Goal: Task Accomplishment & Management: Manage account settings

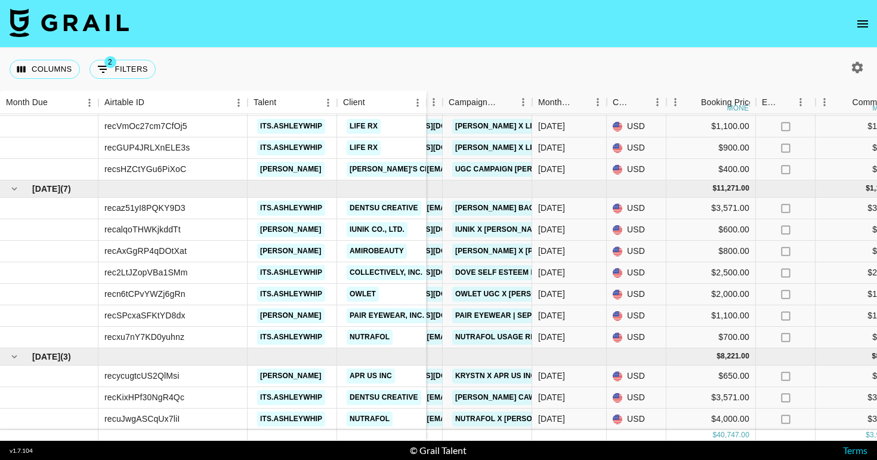
scroll to position [144, 131]
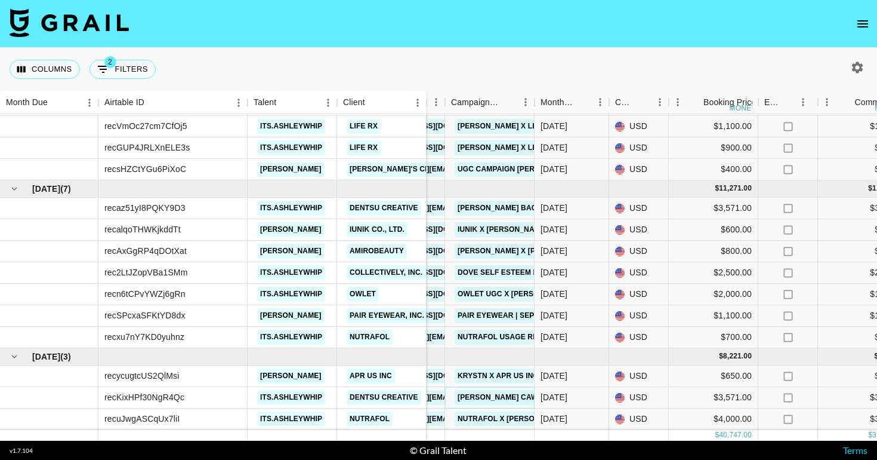
click at [520, 395] on link "[PERSON_NAME] CAW" at bounding box center [498, 397] width 87 height 15
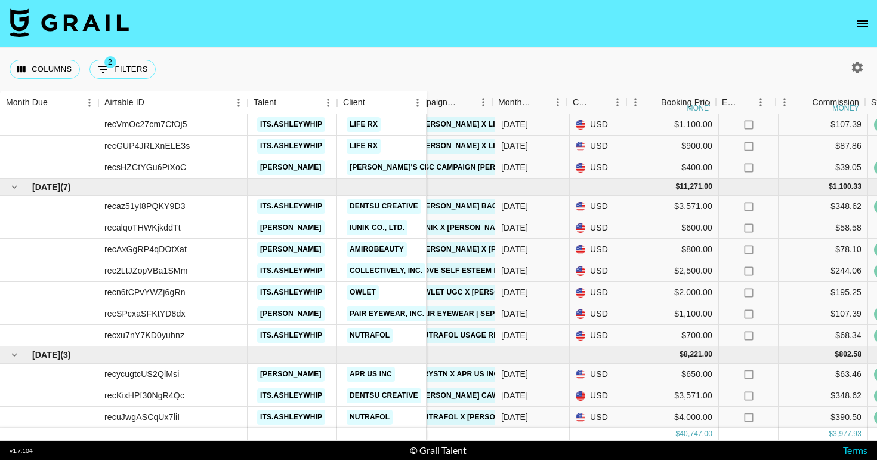
scroll to position [146, 185]
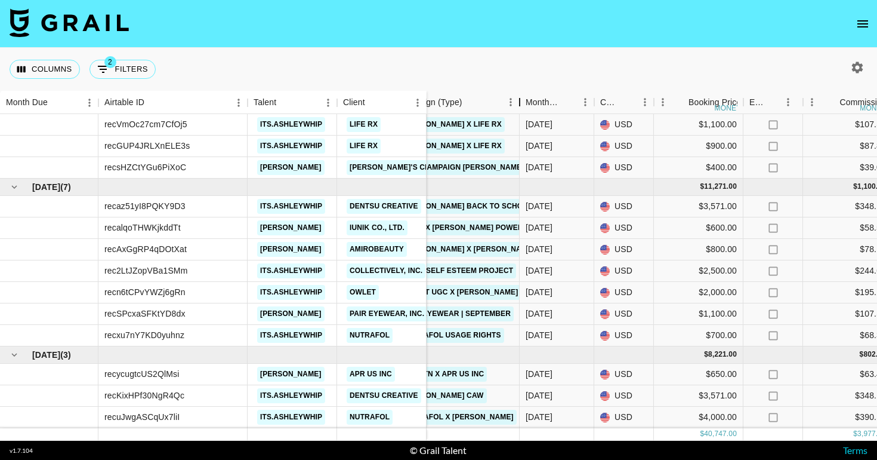
drag, startPoint x: 480, startPoint y: 103, endPoint x: 522, endPoint y: 99, distance: 42.5
click at [523, 100] on div "Campaign (Type)" at bounding box center [520, 102] width 14 height 23
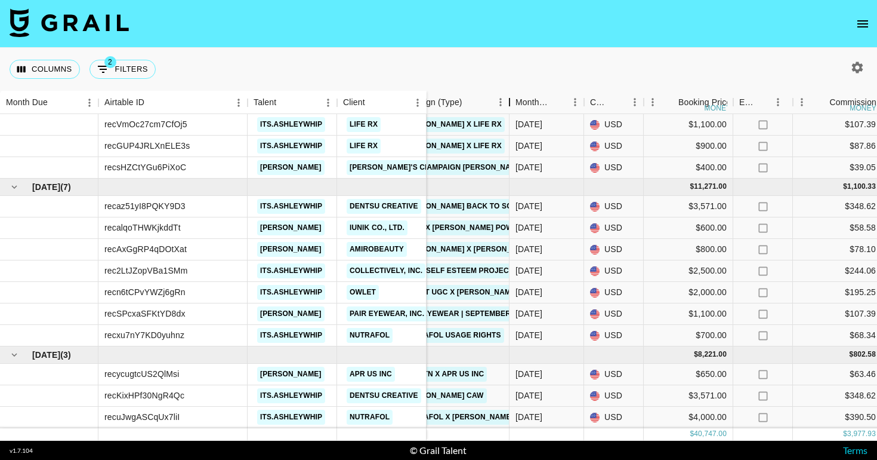
drag, startPoint x: 522, startPoint y: 99, endPoint x: 508, endPoint y: 99, distance: 14.3
click at [508, 99] on div "Campaign (Type)" at bounding box center [510, 102] width 14 height 23
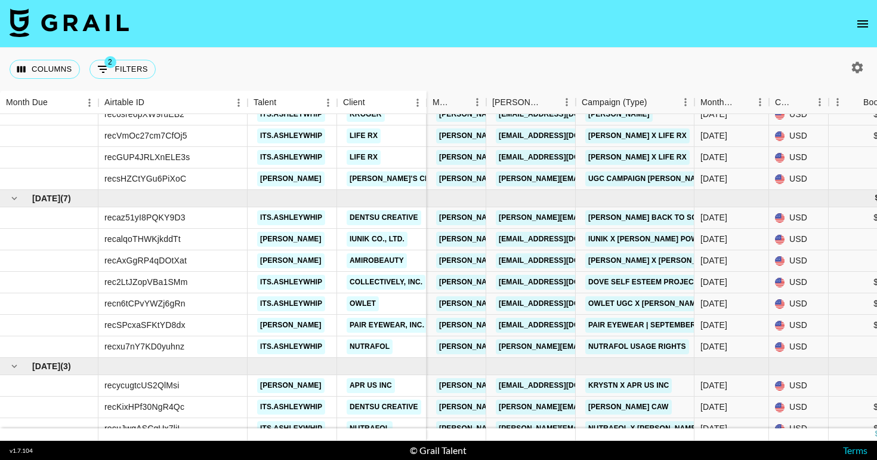
scroll to position [146, 0]
